Goal: Information Seeking & Learning: Find contact information

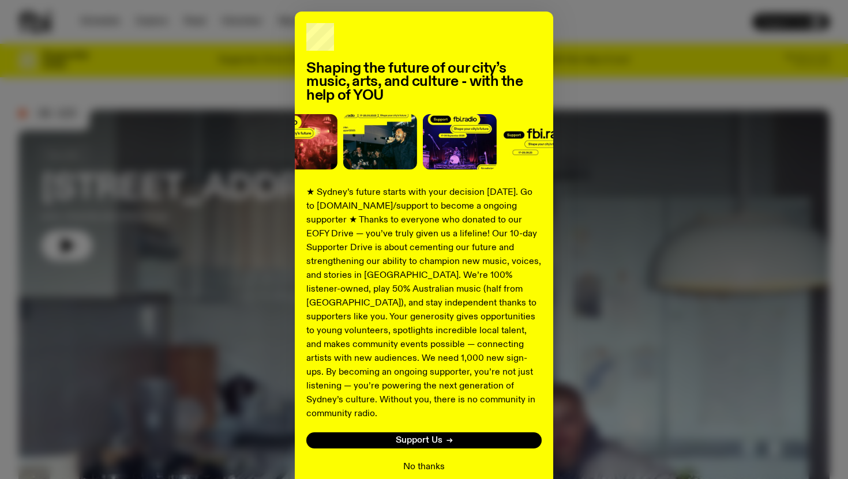
scroll to position [37, 0]
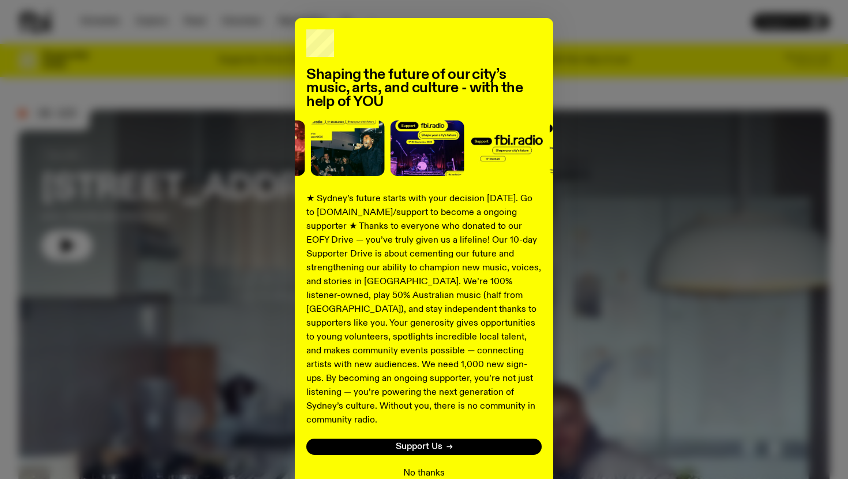
click at [425, 466] on button "No thanks" at bounding box center [424, 473] width 42 height 14
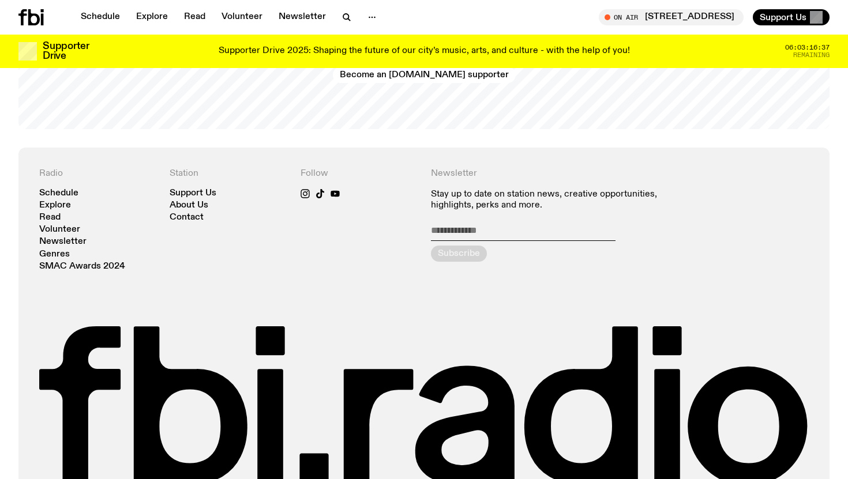
scroll to position [2455, 0]
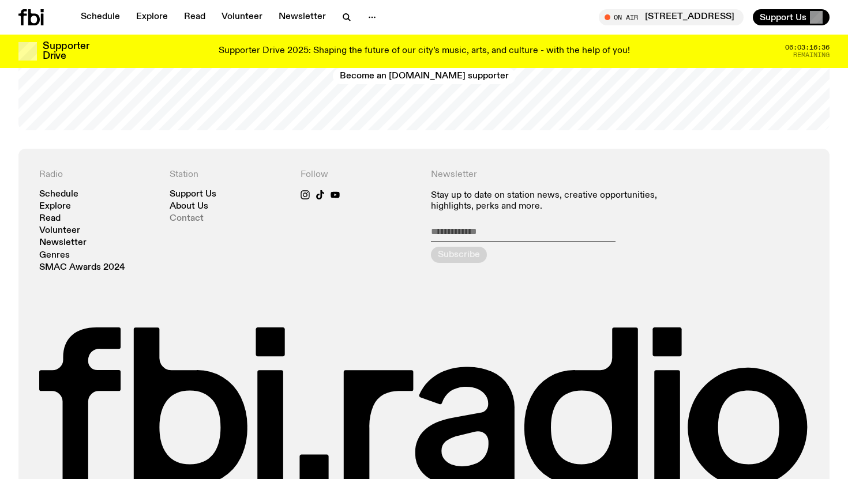
click at [173, 214] on link "Contact" at bounding box center [187, 218] width 34 height 9
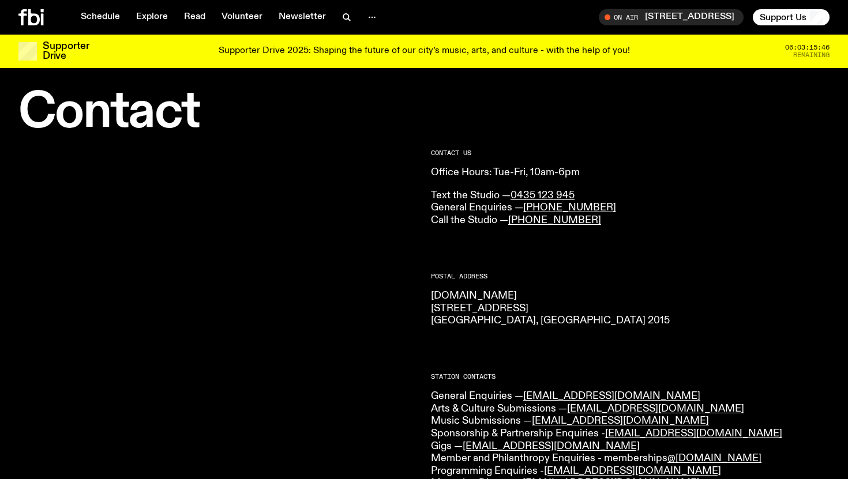
scroll to position [18, 0]
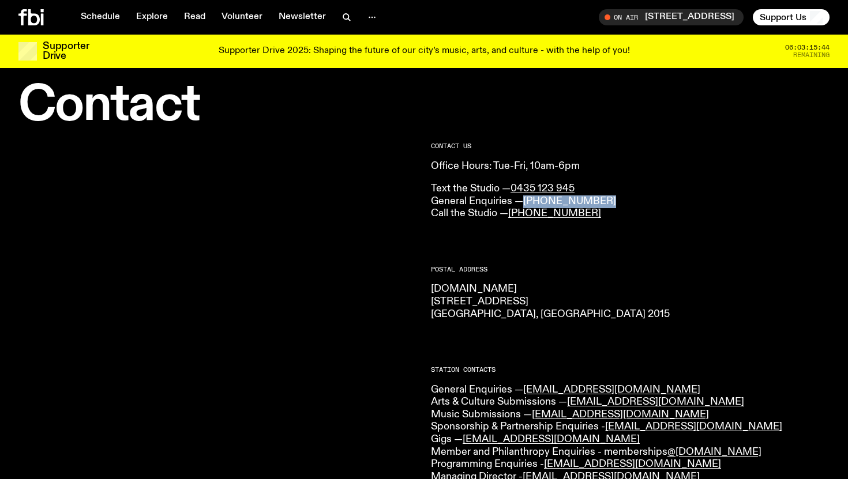
drag, startPoint x: 612, startPoint y: 201, endPoint x: 526, endPoint y: 205, distance: 86.0
click at [526, 205] on p "Text the Studio — 0435 123 945 General Enquiries — [PHONE_NUMBER] Call the Stud…" at bounding box center [630, 201] width 398 height 37
copy link "[PHONE_NUMBER]"
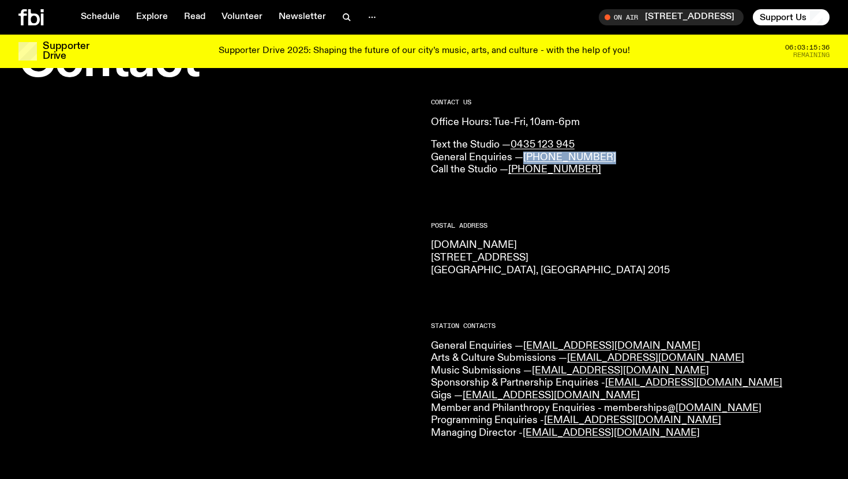
scroll to position [76, 0]
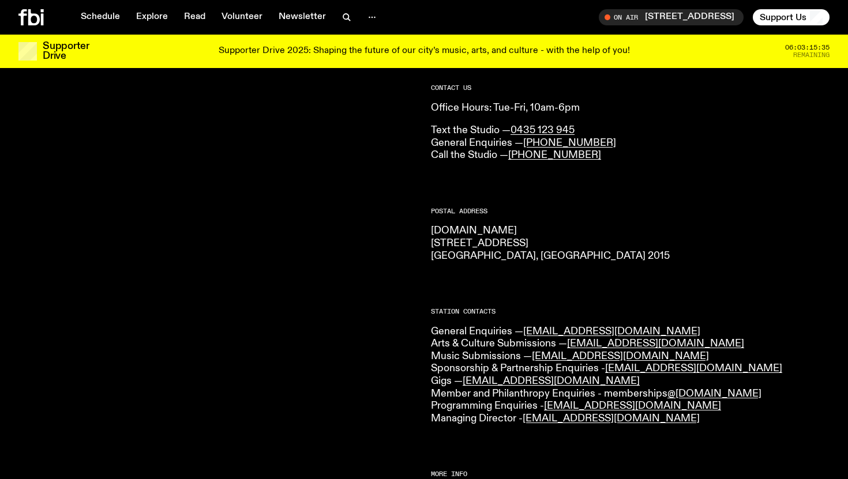
click at [564, 221] on div "Postal Address [DOMAIN_NAME] [STREET_ADDRESS] 2015" at bounding box center [630, 235] width 398 height 54
drag, startPoint x: 428, startPoint y: 258, endPoint x: 478, endPoint y: 259, distance: 49.6
click at [478, 259] on div "CONTACT US Office Hours: Tue-Fri, 10am-6pm Text the Studio — 0435 123 945 Gener…" at bounding box center [424, 439] width 848 height 736
copy p "[GEOGRAPHIC_DATA]"
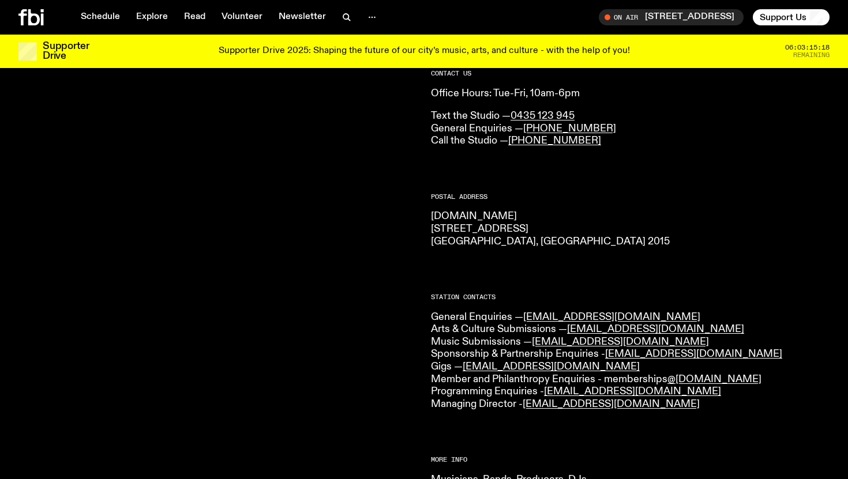
click at [724, 337] on p "General Enquiries — [EMAIL_ADDRESS][DOMAIN_NAME] Arts & Culture Submissions — […" at bounding box center [630, 361] width 398 height 100
drag, startPoint x: 641, startPoint y: 342, endPoint x: 530, endPoint y: 338, distance: 111.3
click at [530, 338] on p "General Enquiries — [EMAIL_ADDRESS][DOMAIN_NAME] Arts & Culture Submissions — […" at bounding box center [630, 361] width 398 height 100
copy p "[EMAIL_ADDRESS][DOMAIN_NAME]"
